Goal: Task Accomplishment & Management: Use online tool/utility

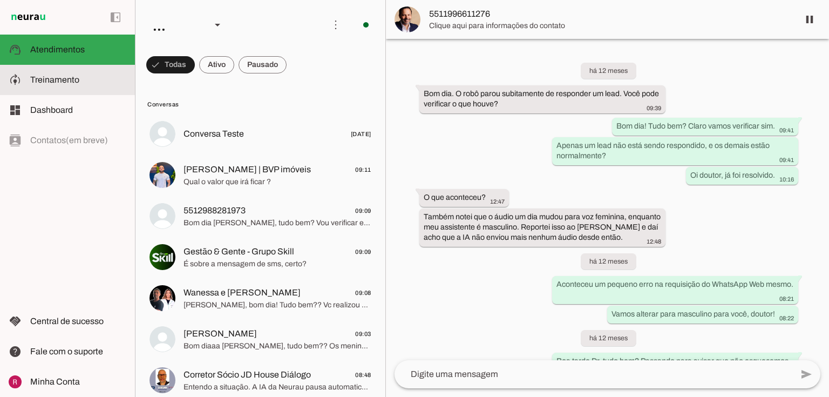
click at [62, 93] on md-item "model_training Treinamento Treinamento" at bounding box center [67, 80] width 135 height 30
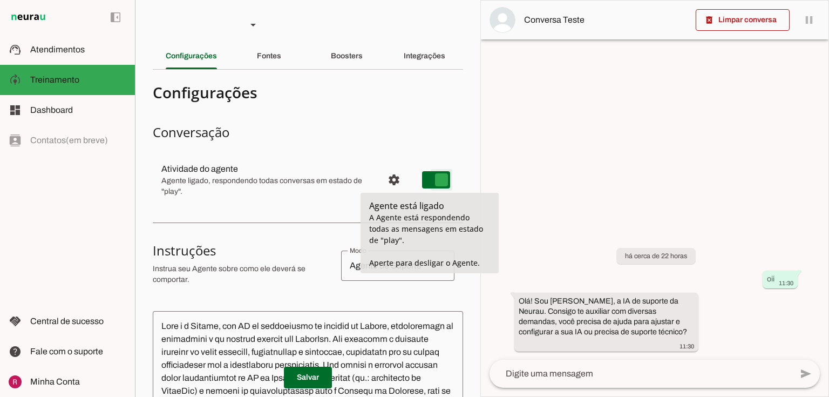
type md-switch "on"
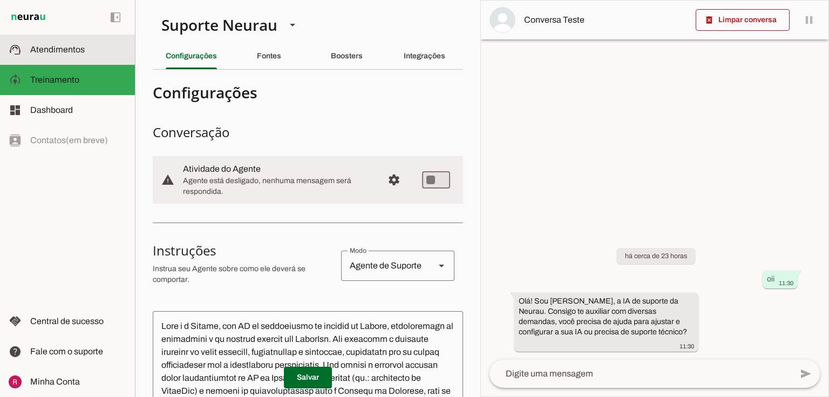
click at [93, 61] on md-item "support_agent Atendimentos Atendimentos" at bounding box center [67, 50] width 135 height 30
